Goal: Transaction & Acquisition: Purchase product/service

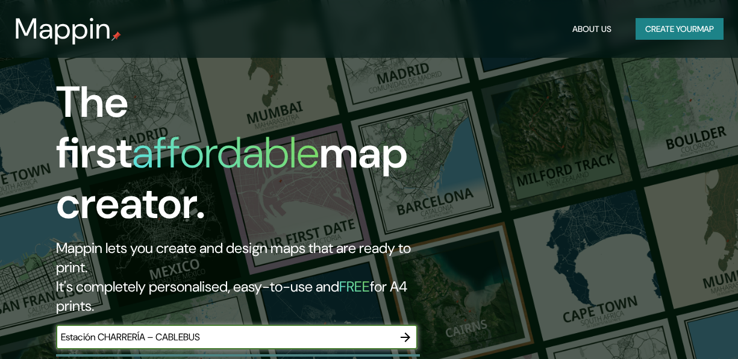
scroll to position [157, 0]
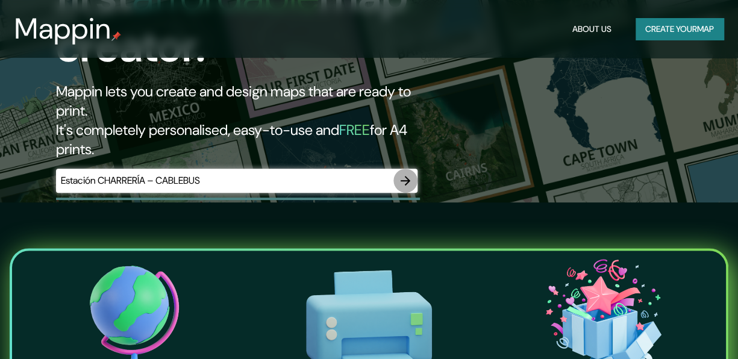
click at [408, 176] on icon "button" at bounding box center [406, 181] width 10 height 10
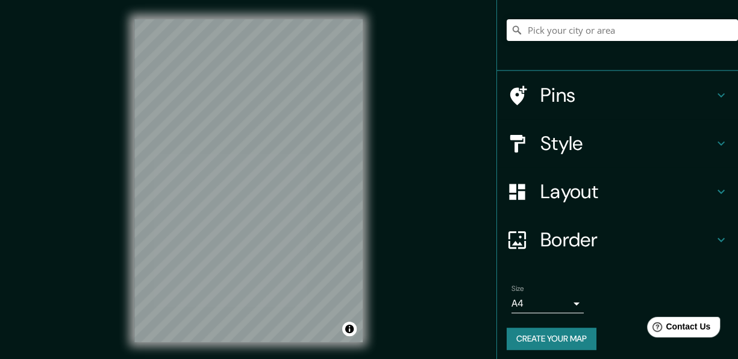
scroll to position [101, 0]
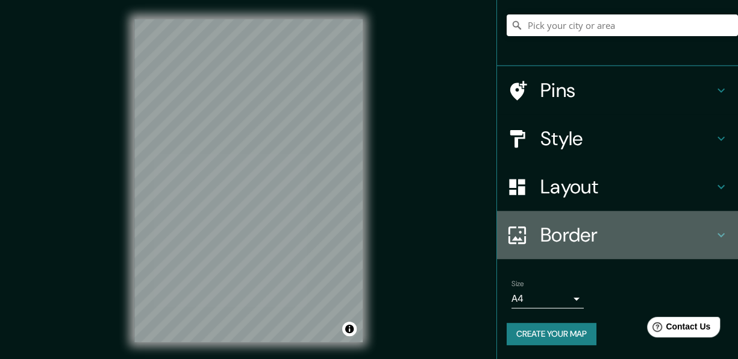
click at [667, 232] on h4 "Border" at bounding box center [627, 235] width 174 height 24
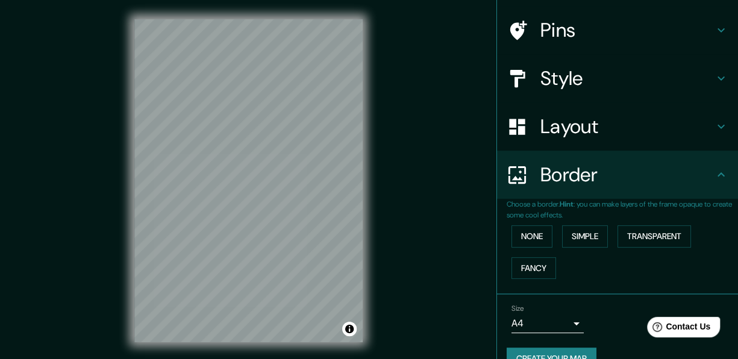
click at [673, 184] on h4 "Border" at bounding box center [627, 175] width 174 height 24
click at [577, 234] on button "Simple" at bounding box center [585, 236] width 46 height 22
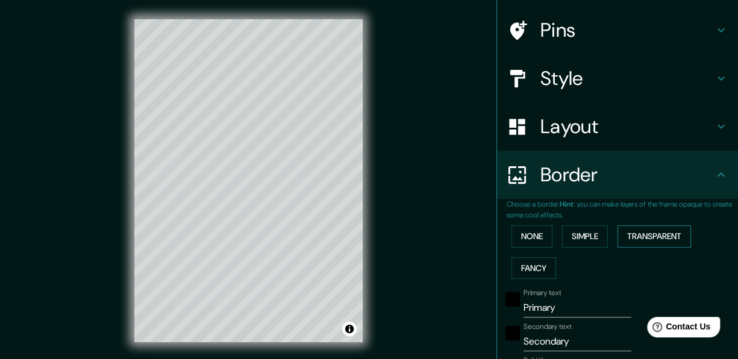
drag, startPoint x: 524, startPoint y: 229, endPoint x: 633, endPoint y: 234, distance: 109.1
click at [633, 234] on button "Transparent" at bounding box center [654, 236] width 73 height 22
click at [524, 268] on button "Fancy" at bounding box center [533, 268] width 45 height 22
click at [528, 230] on button "None" at bounding box center [531, 236] width 41 height 22
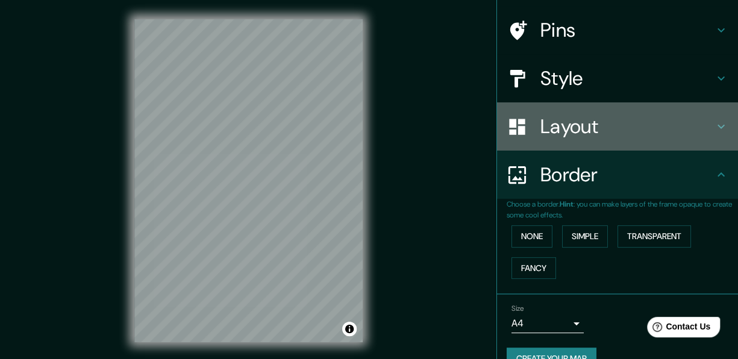
click at [647, 124] on h4 "Layout" at bounding box center [627, 126] width 174 height 24
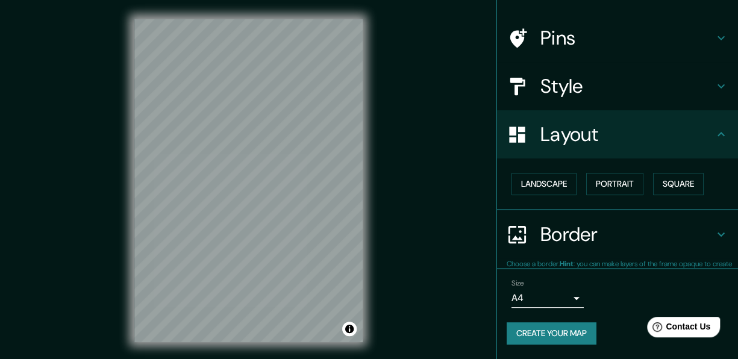
scroll to position [73, 0]
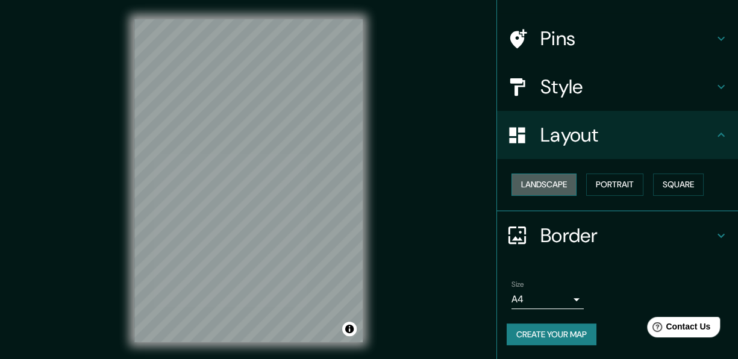
click at [551, 184] on button "Landscape" at bounding box center [543, 185] width 65 height 22
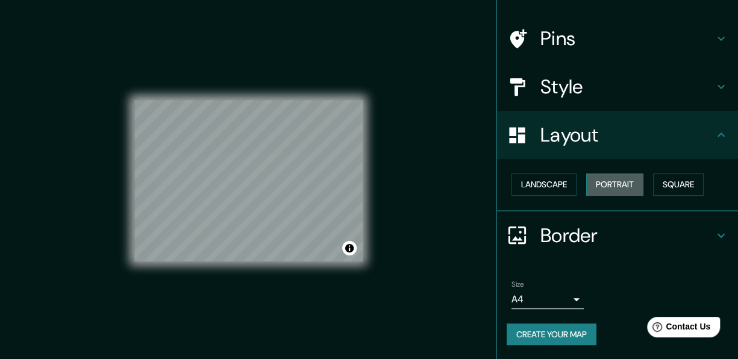
click at [593, 182] on button "Portrait" at bounding box center [614, 185] width 57 height 22
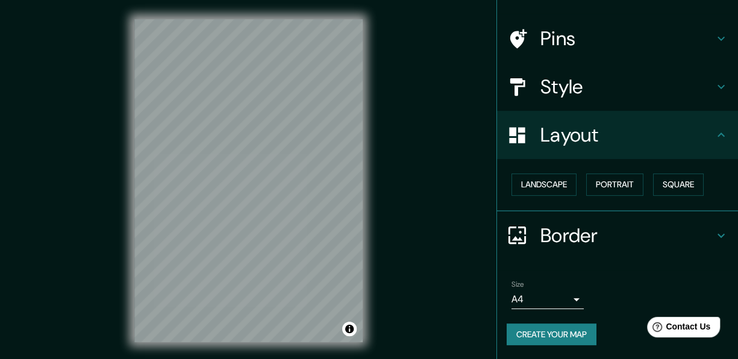
click at [578, 97] on h4 "Style" at bounding box center [627, 87] width 174 height 24
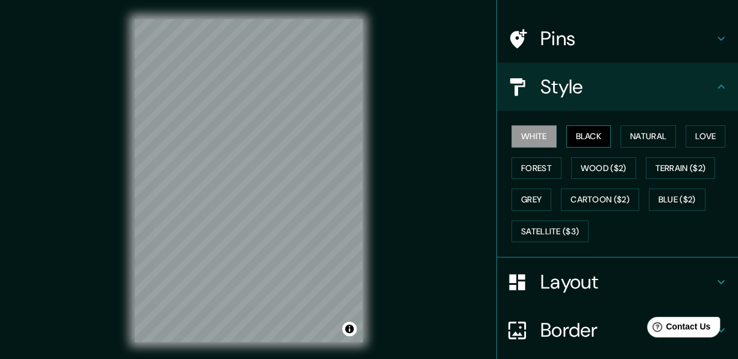
click at [581, 141] on button "Black" at bounding box center [588, 136] width 45 height 22
click at [635, 140] on button "Natural" at bounding box center [648, 136] width 55 height 22
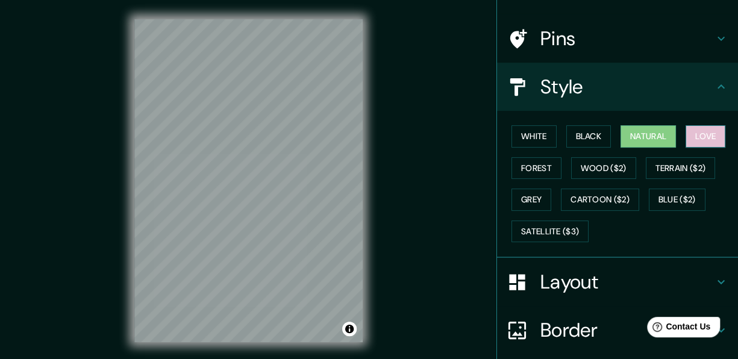
click at [688, 136] on button "Love" at bounding box center [706, 136] width 40 height 22
click at [642, 140] on button "Natural" at bounding box center [648, 136] width 55 height 22
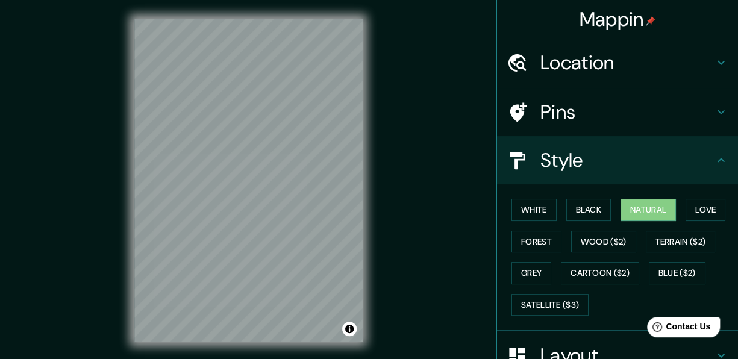
click at [613, 61] on h4 "Location" at bounding box center [627, 63] width 174 height 24
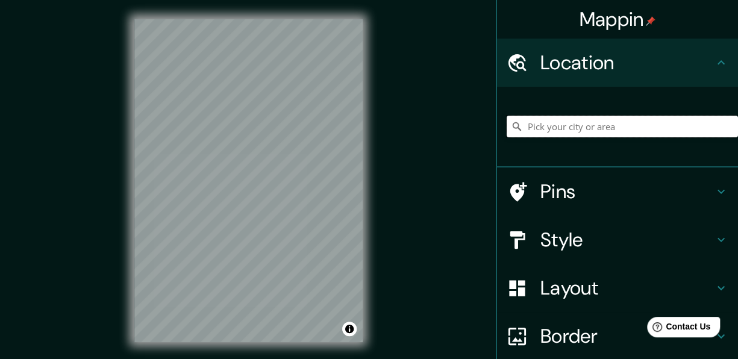
click at [582, 120] on input "Pick your city or area" at bounding box center [622, 127] width 231 height 22
paste input "Estación CHARRERÍA – CABLEBUS"
type input "Estación, 20249 [GEOGRAPHIC_DATA], [GEOGRAPHIC_DATA], [GEOGRAPHIC_DATA]"
click at [725, 128] on icon "Clear" at bounding box center [728, 126] width 7 height 7
type input "[GEOGRAPHIC_DATA][PERSON_NAME], [GEOGRAPHIC_DATA], [GEOGRAPHIC_DATA]"
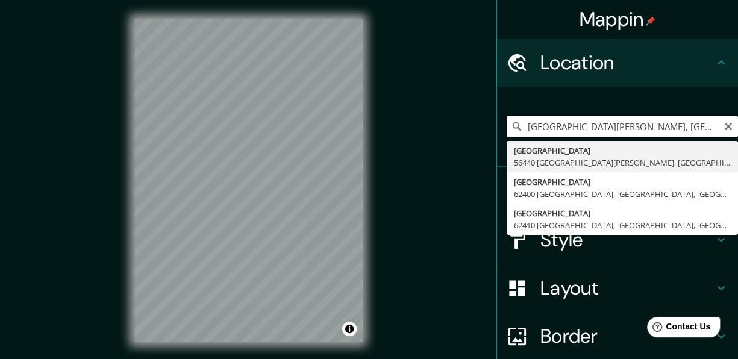
click at [537, 127] on input "[GEOGRAPHIC_DATA][PERSON_NAME], [GEOGRAPHIC_DATA], [GEOGRAPHIC_DATA]" at bounding box center [622, 127] width 231 height 22
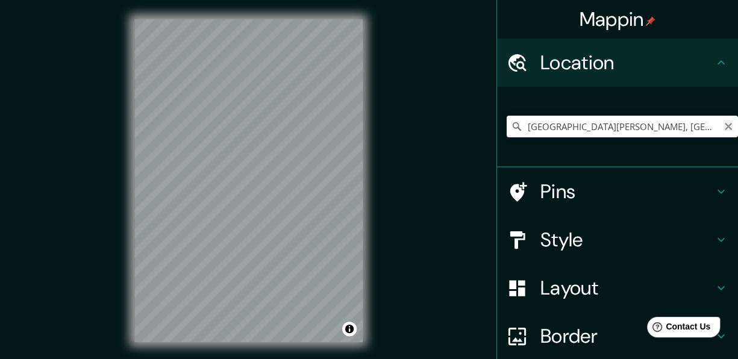
click at [724, 124] on icon "Clear" at bounding box center [729, 127] width 10 height 10
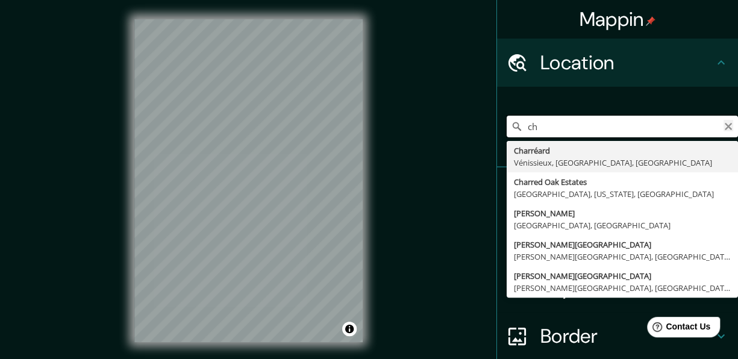
type input "c"
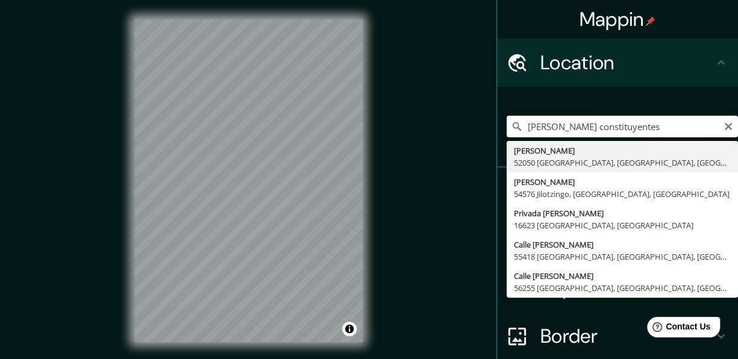
click at [696, 118] on input "[PERSON_NAME] constituyentes" at bounding box center [622, 127] width 231 height 22
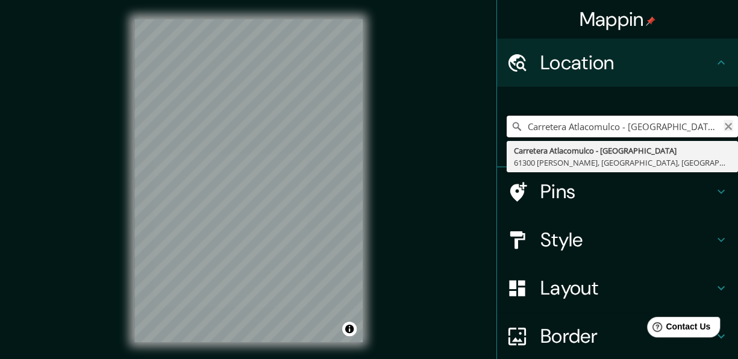
type input "Carretera Atlacomulco - [GEOGRAPHIC_DATA], [GEOGRAPHIC_DATA][PERSON_NAME], [GEO…"
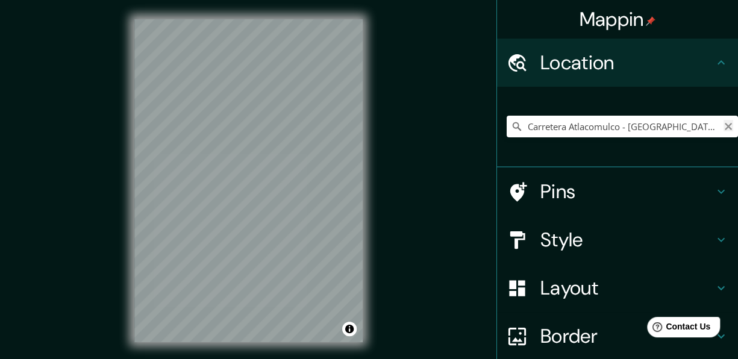
click at [724, 126] on icon "Clear" at bounding box center [729, 127] width 10 height 10
